Goal: Task Accomplishment & Management: Manage account settings

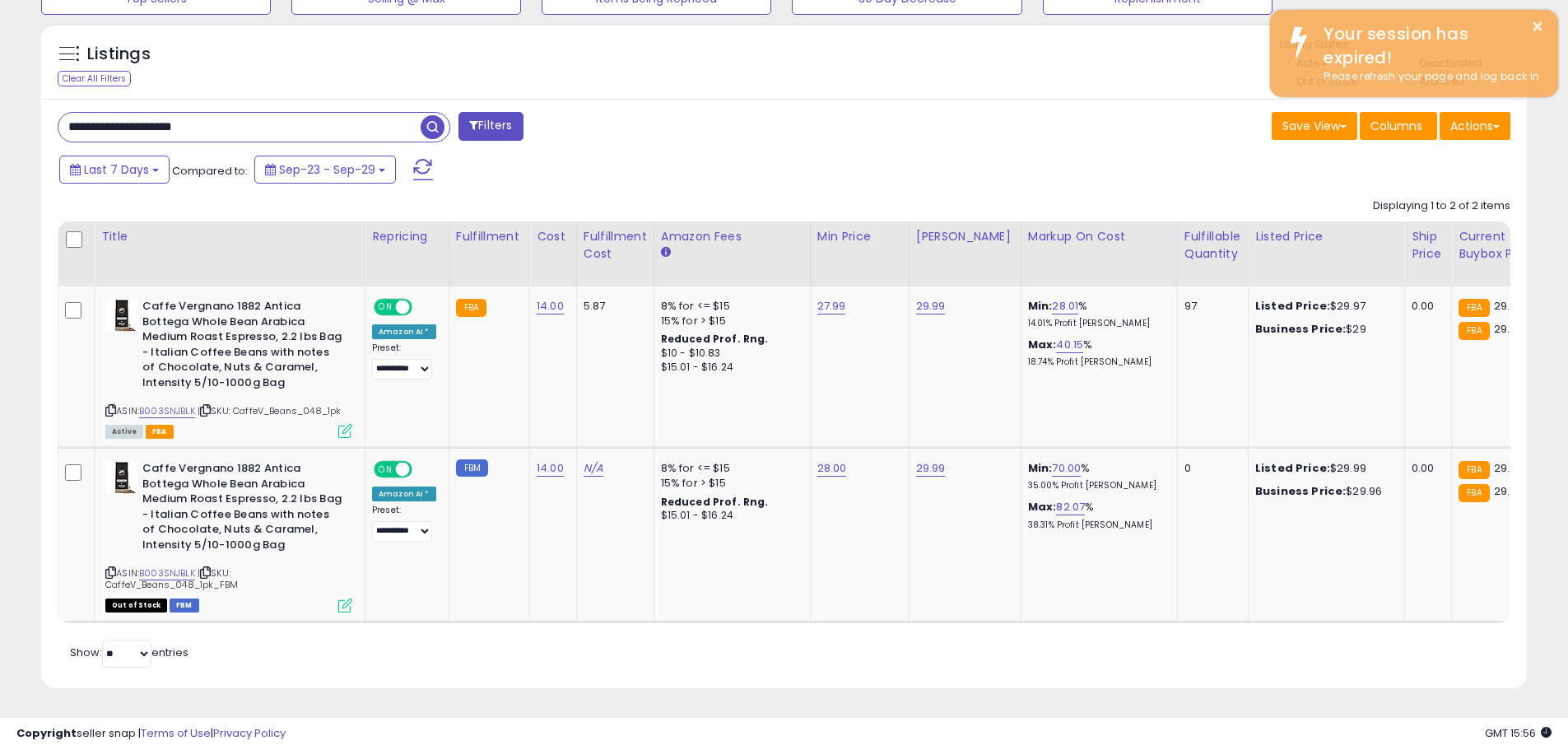
scroll to position [338, 862]
